Goal: Information Seeking & Learning: Learn about a topic

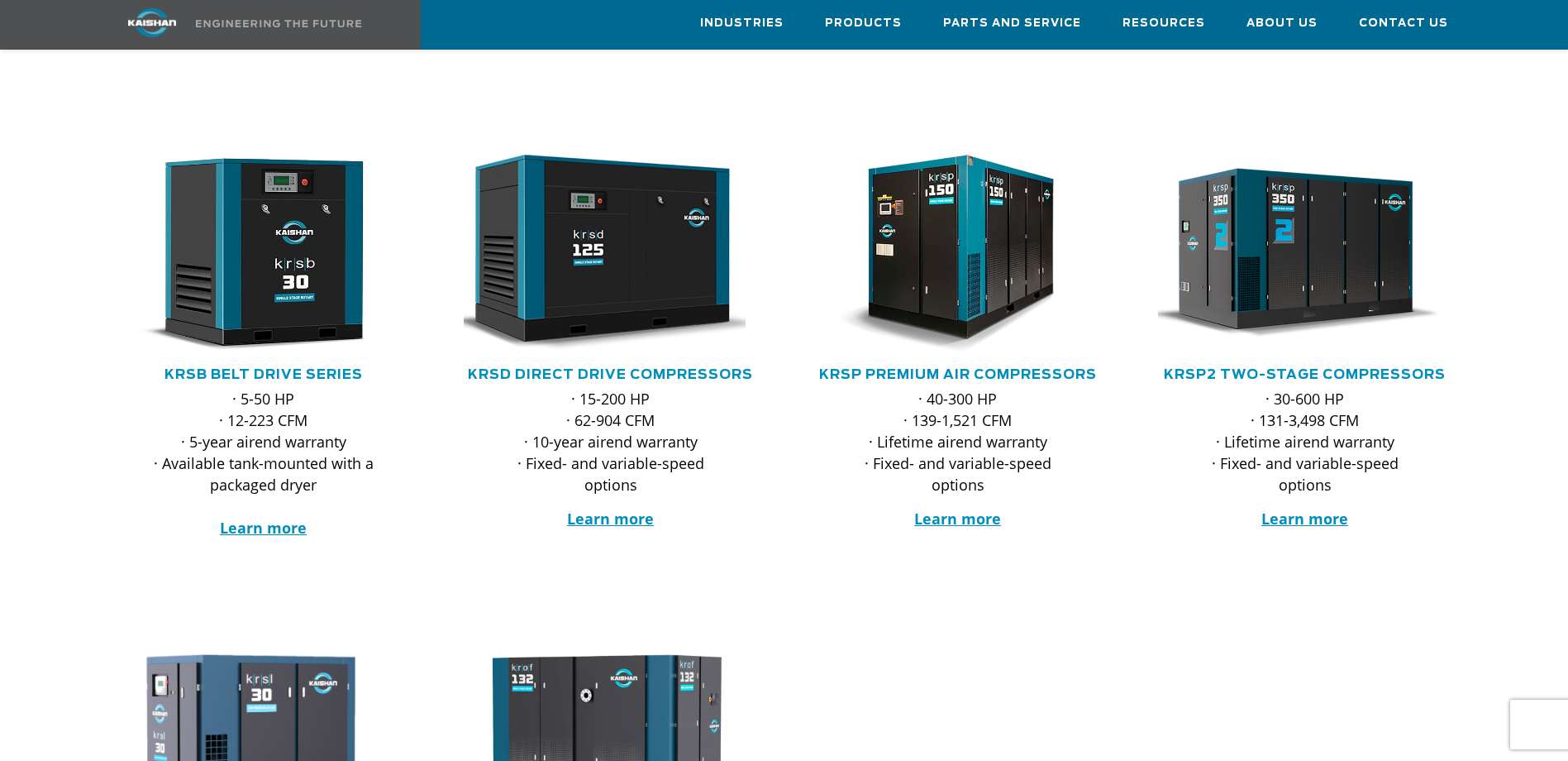
scroll to position [165, 0]
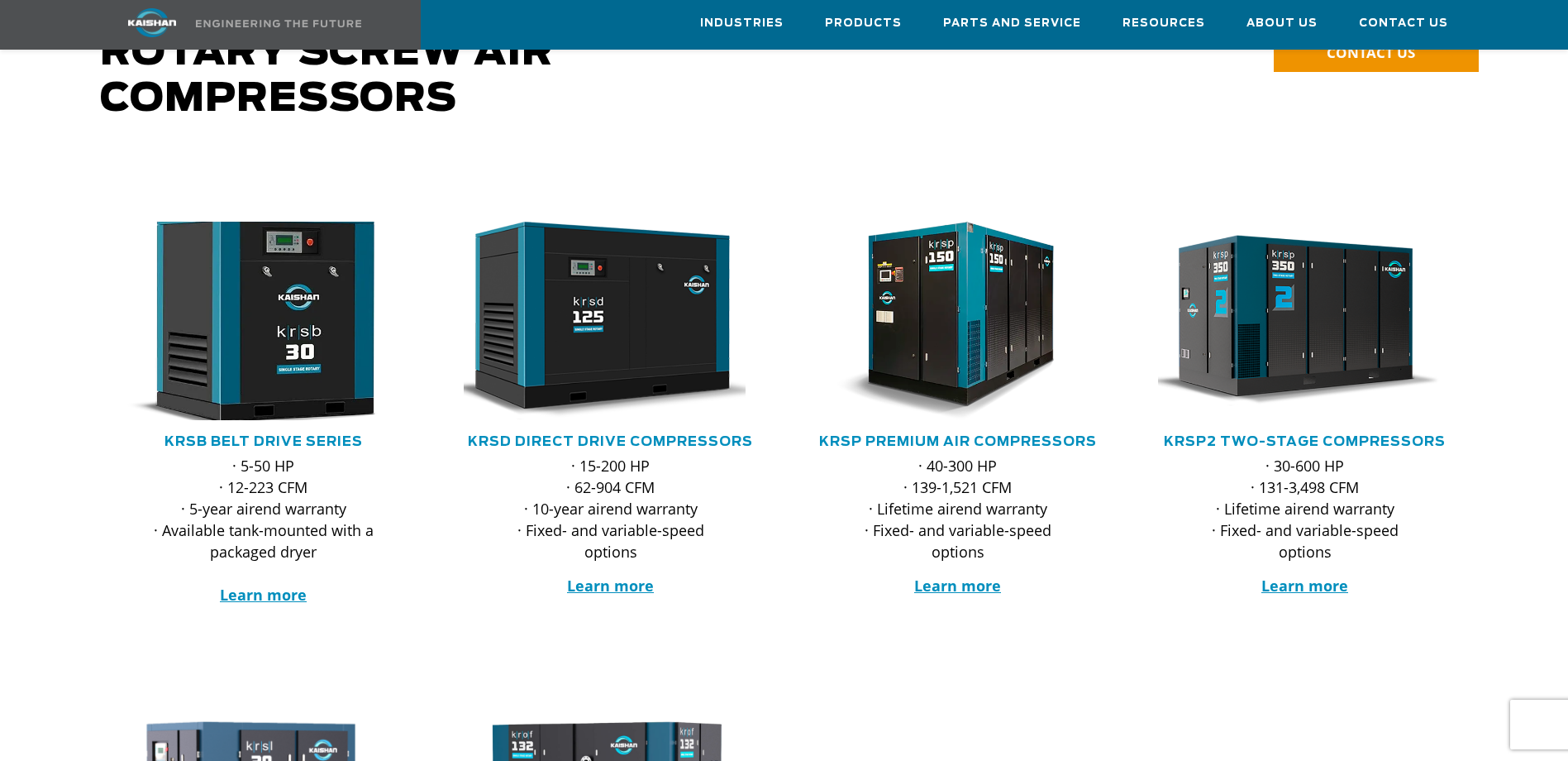
click at [305, 289] on img at bounding box center [251, 321] width 324 height 218
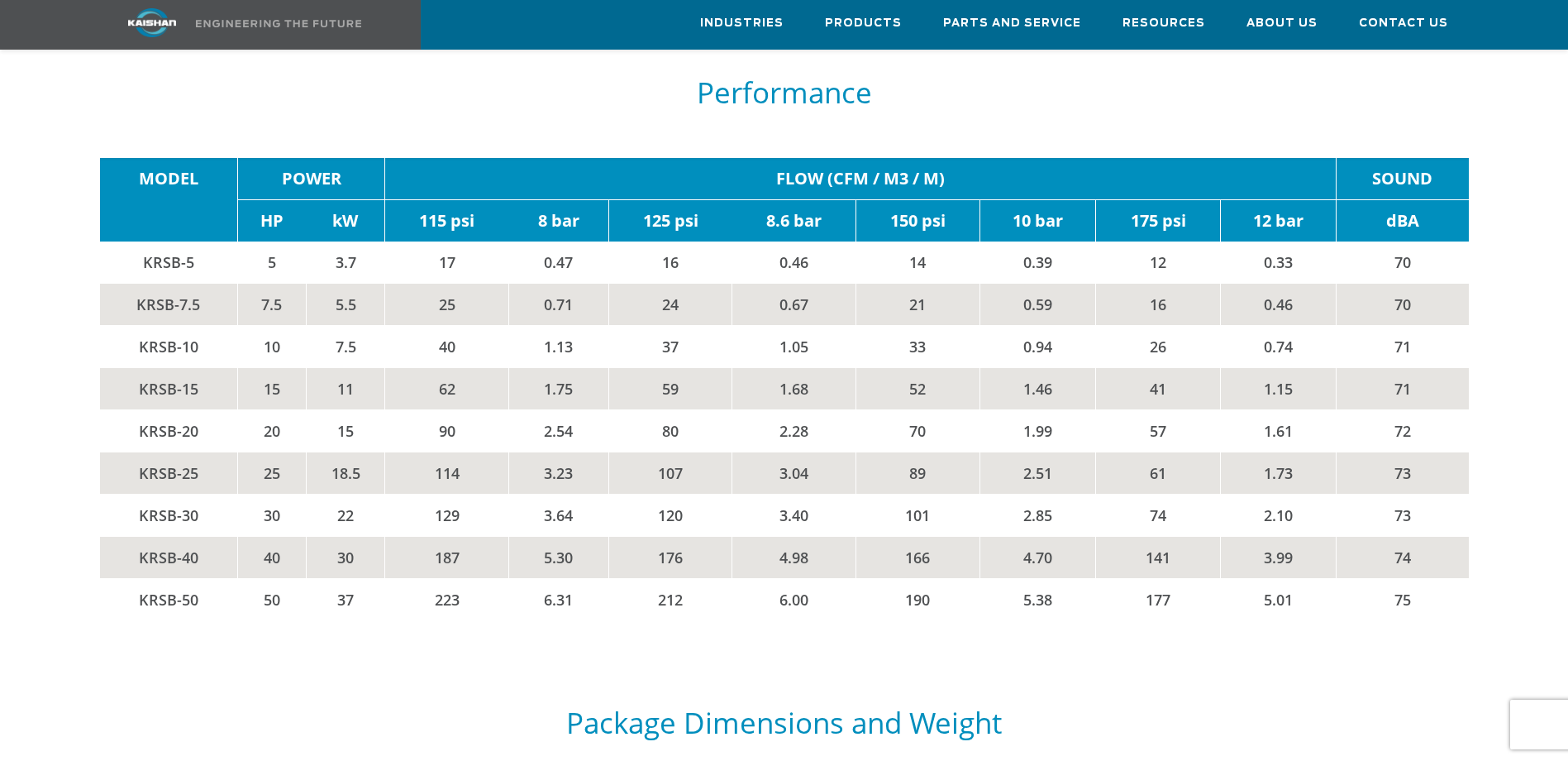
scroll to position [2894, 0]
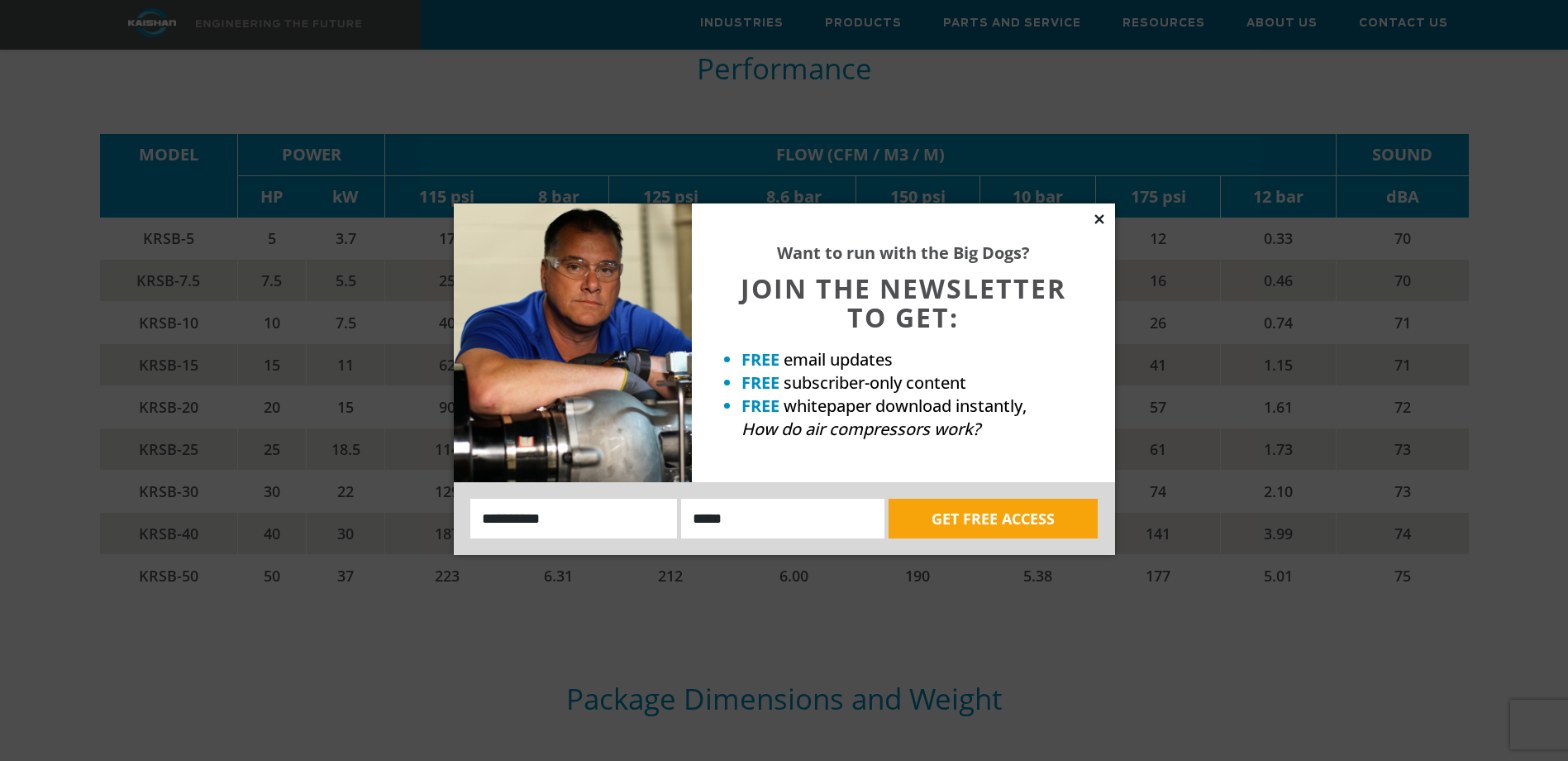
click at [1098, 215] on icon at bounding box center [1100, 220] width 15 height 15
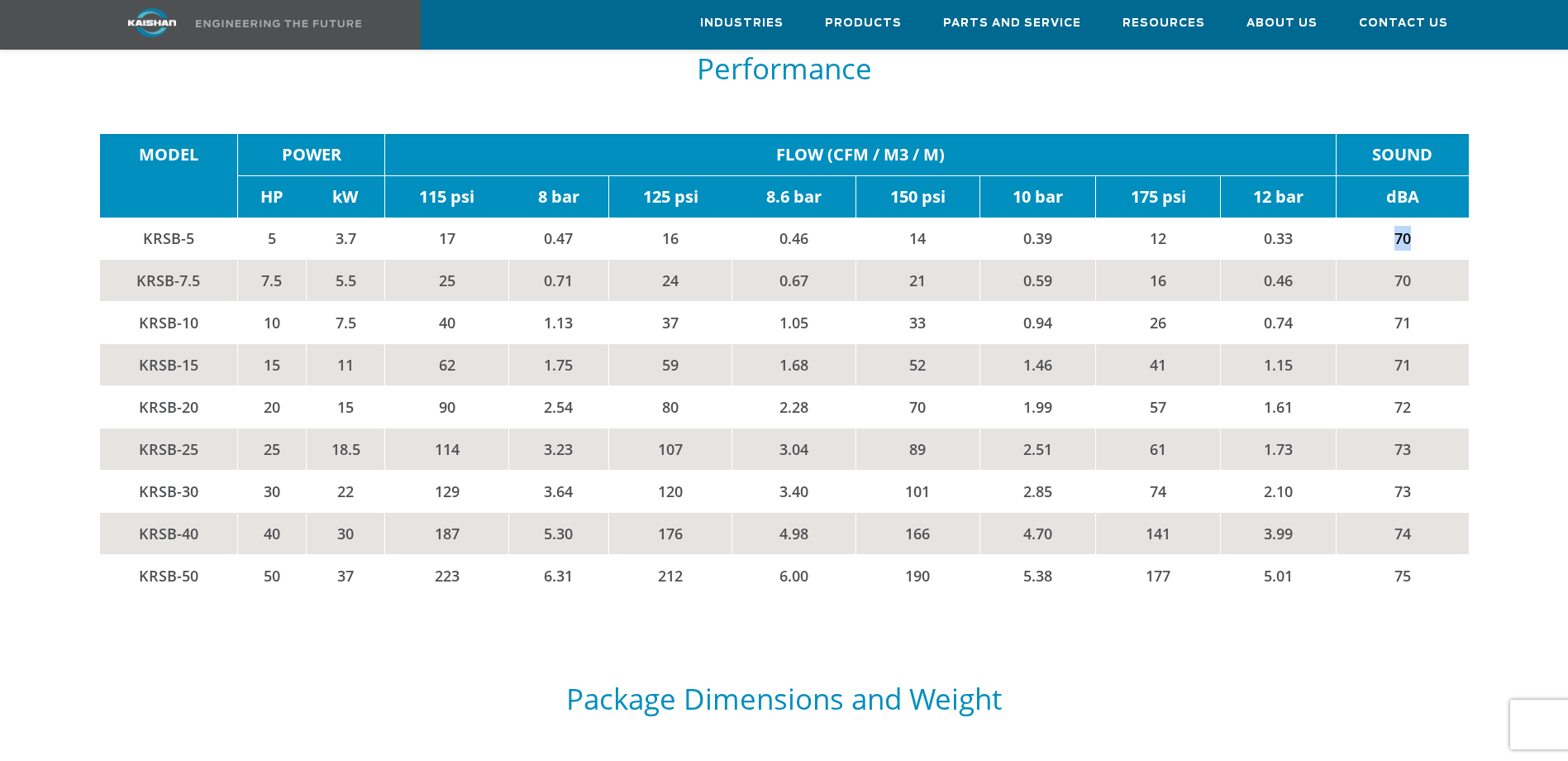
drag, startPoint x: 1408, startPoint y: 217, endPoint x: 1389, endPoint y: 217, distance: 19.0
click at [1389, 217] on td "70" at bounding box center [1403, 238] width 132 height 42
drag, startPoint x: 1389, startPoint y: 217, endPoint x: 1381, endPoint y: 226, distance: 12.0
click at [1381, 225] on td "70" at bounding box center [1403, 238] width 132 height 42
click at [452, 513] on td "187" at bounding box center [448, 534] width 124 height 42
